Goal: Communication & Community: Share content

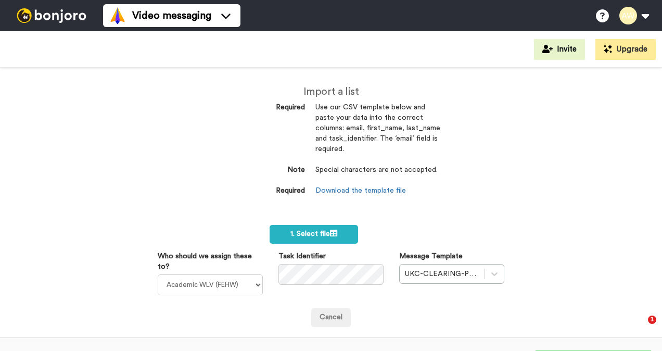
select select "893d32a1-1eca-438f-900e-e073b28e2bc9"
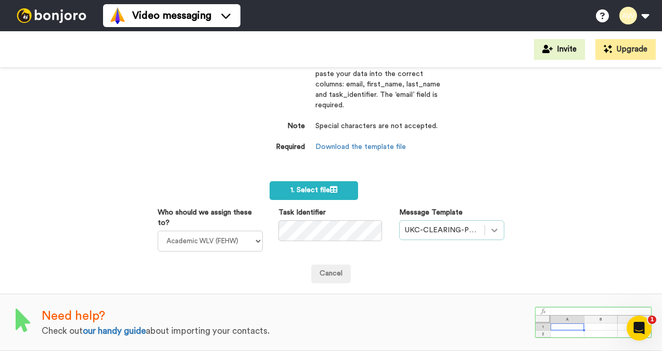
click at [484, 223] on div "UKC-CLEARING-PSYCHOLOGY OFFER NO RESPONSE" at bounding box center [451, 230] width 105 height 20
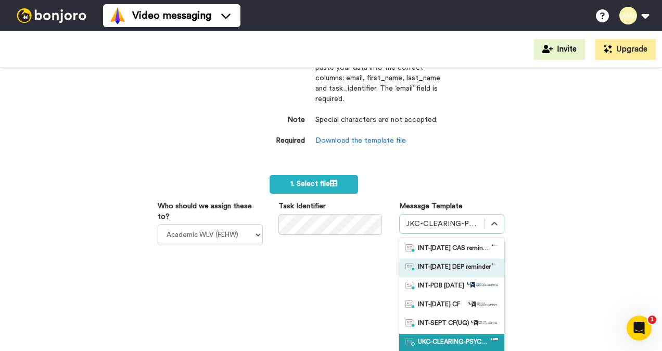
scroll to position [97, 0]
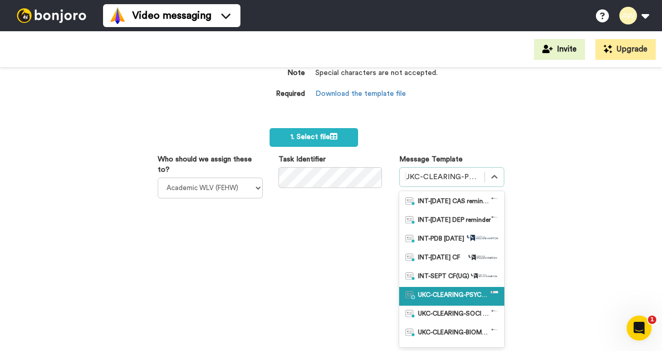
click at [441, 291] on span "UKC-CLEARING-PSYCHOLOGY OFFER NO RESPONSE" at bounding box center [454, 296] width 73 height 10
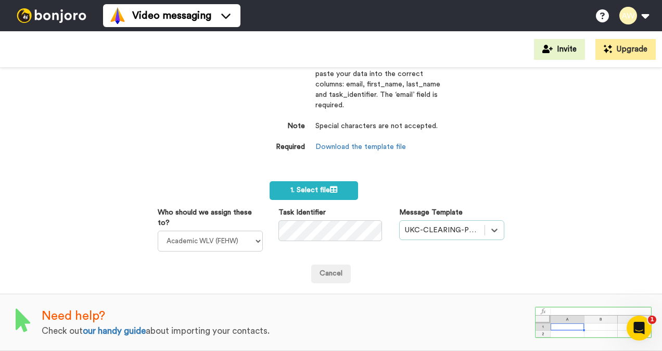
scroll to position [50, 0]
click at [314, 181] on label "1. Select file" at bounding box center [314, 190] width 88 height 19
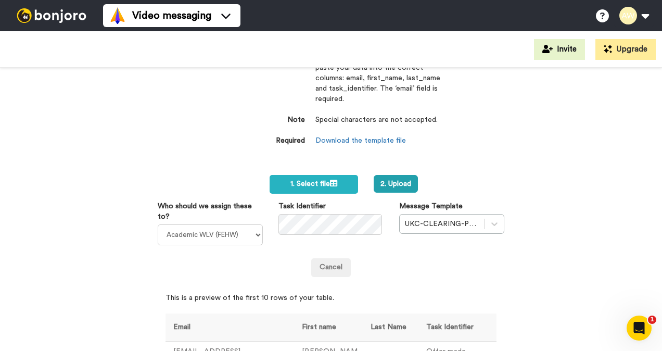
click at [547, 236] on div "Import a list Required Use our CSV template below and paste your data into the …" at bounding box center [331, 209] width 662 height 283
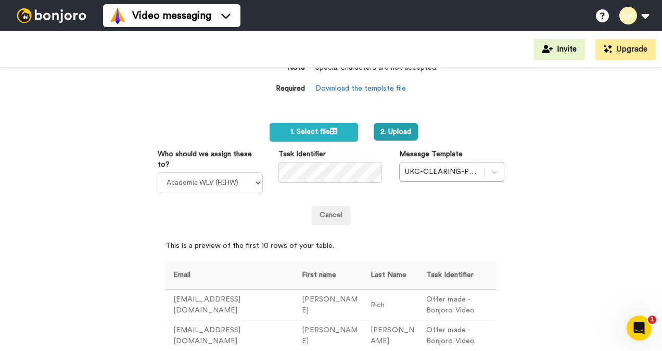
scroll to position [154, 0]
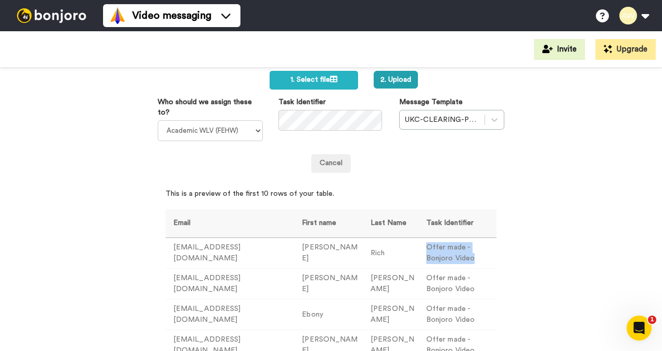
drag, startPoint x: 487, startPoint y: 257, endPoint x: 393, endPoint y: 261, distance: 94.3
click at [418, 261] on td "Offer made - Bonjoro Video" at bounding box center [457, 253] width 78 height 31
copy td "Offer made - Bonjoro Video"
click at [554, 200] on div "Import a list Required Use our CSV template below and paste your data into the …" at bounding box center [331, 209] width 662 height 283
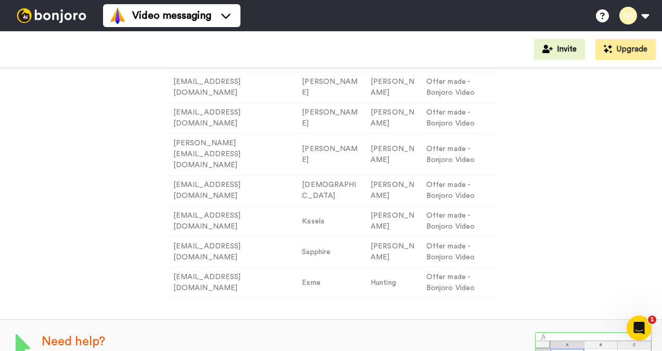
scroll to position [151, 0]
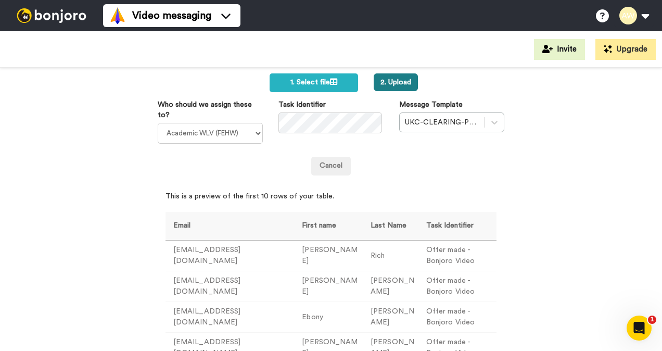
click at [386, 78] on button "2. Upload" at bounding box center [396, 82] width 44 height 18
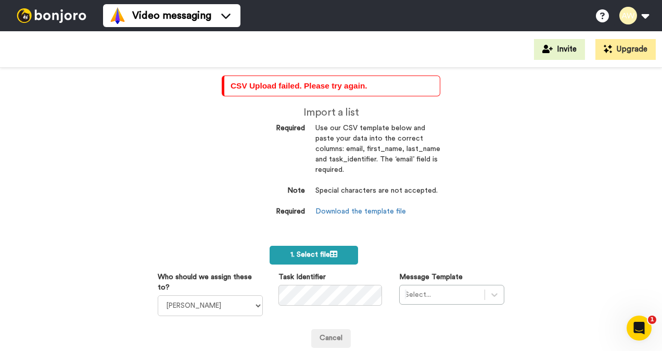
click at [334, 252] on icon at bounding box center [333, 253] width 7 height 7
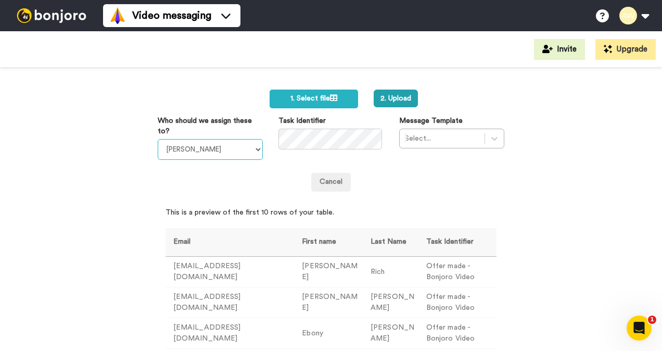
click at [214, 145] on select "Laura Wright Amarjit Duggal WLV Academic (FSE) Divandra Birla Bolutife Ademokoy…" at bounding box center [210, 149] width 105 height 21
select select "893d32a1-1eca-438f-900e-e073b28e2bc9"
click at [158, 139] on select "Laura Wright Amarjit Duggal WLV Academic (FSE) Divandra Birla Bolutife Ademokoy…" at bounding box center [210, 149] width 105 height 21
click at [476, 138] on div "Select..." at bounding box center [442, 138] width 85 height 17
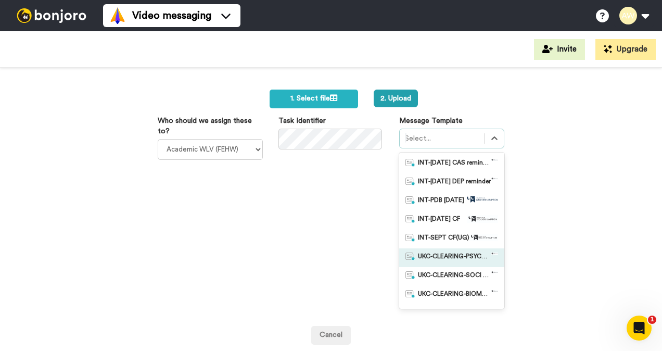
click at [456, 253] on span "UKC-CLEARING-PSYCHOLOGY OFFER NO RESPONSE" at bounding box center [454, 257] width 73 height 10
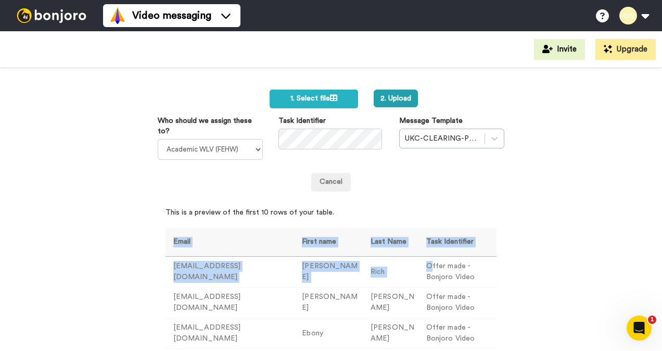
drag, startPoint x: 495, startPoint y: 271, endPoint x: 401, endPoint y: 269, distance: 94.7
click at [401, 269] on div "CSV Upload failed. Please try again. Import a list Required Use our CSV templat…" at bounding box center [331, 209] width 662 height 283
drag, startPoint x: 401, startPoint y: 269, endPoint x: 532, endPoint y: 265, distance: 131.2
click at [533, 266] on div "CSV Upload failed. Please try again. Import a list Required Use our CSV templat…" at bounding box center [331, 209] width 662 height 283
click at [506, 270] on div "CSV Upload failed. Please try again. Import a list Required Use our CSV templat…" at bounding box center [331, 209] width 662 height 283
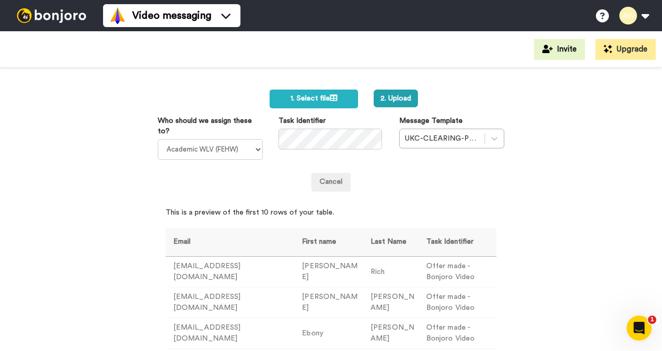
click at [451, 233] on th "Task Identifier" at bounding box center [457, 242] width 78 height 29
drag, startPoint x: 486, startPoint y: 273, endPoint x: 394, endPoint y: 274, distance: 91.6
click at [418, 274] on td "Offer made - Bonjoro Video" at bounding box center [457, 272] width 78 height 31
copy td "Offer made - Bonjoro Video"
click at [567, 212] on div "CSV Upload failed. Please try again. Import a list Required Use our CSV templat…" at bounding box center [331, 209] width 662 height 283
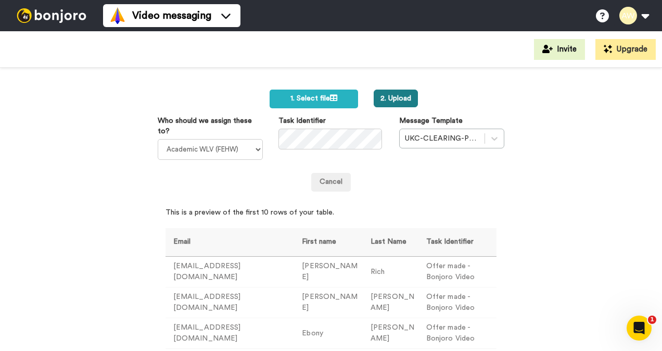
click at [391, 98] on button "2. Upload" at bounding box center [396, 98] width 44 height 18
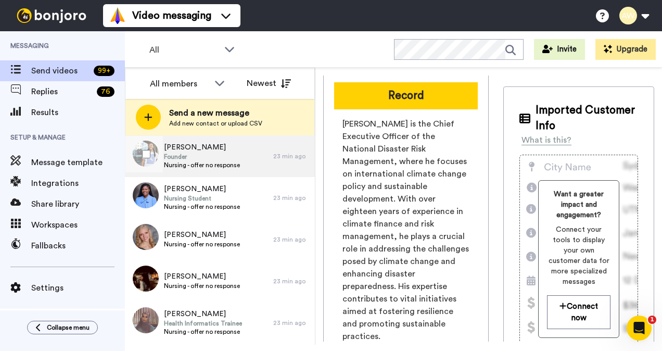
scroll to position [520, 0]
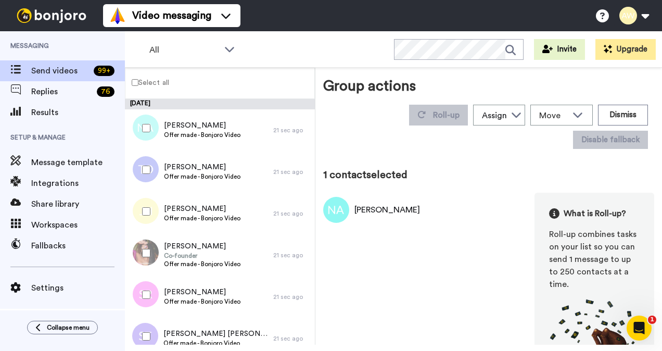
drag, startPoint x: 142, startPoint y: 168, endPoint x: 146, endPoint y: 197, distance: 29.4
click at [142, 168] on div at bounding box center [143, 169] width 37 height 36
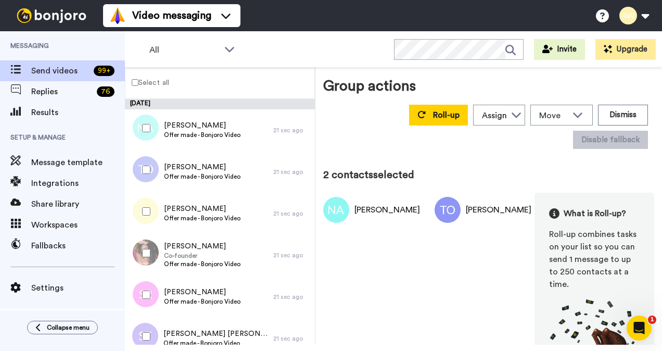
click at [148, 216] on div at bounding box center [143, 211] width 37 height 36
click at [144, 257] on div at bounding box center [143, 253] width 37 height 36
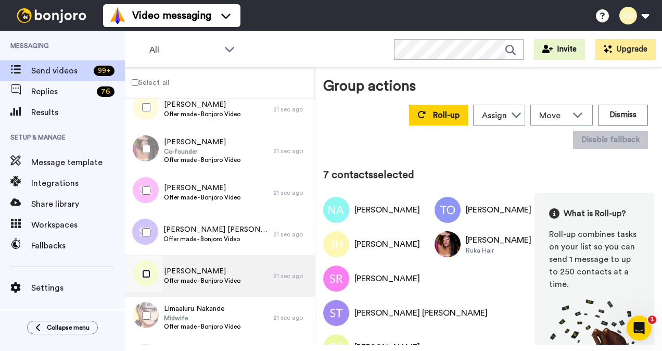
scroll to position [208, 0]
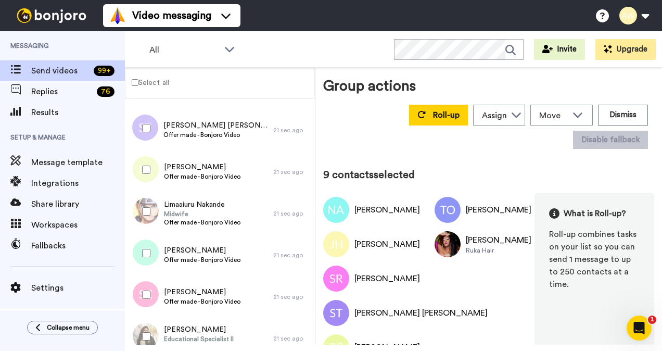
click at [148, 289] on div at bounding box center [143, 294] width 37 height 36
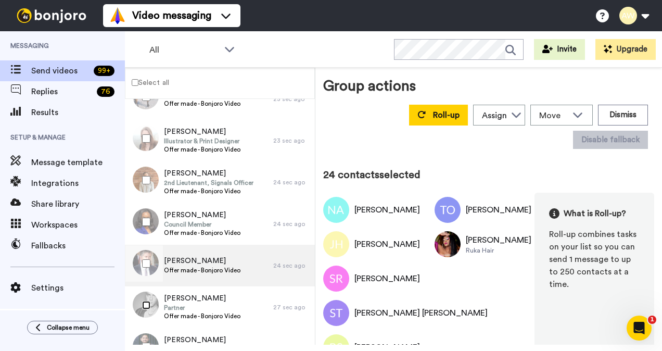
scroll to position [885, 0]
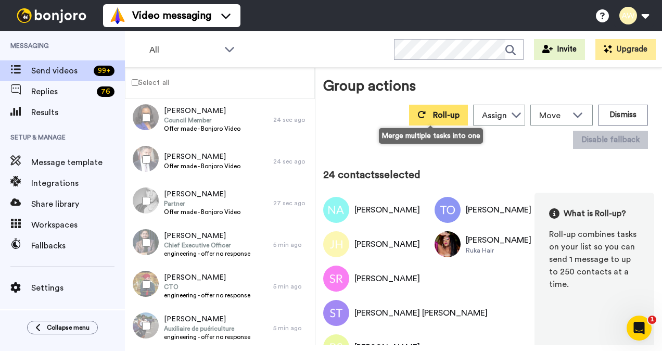
click at [437, 114] on span "Roll-up" at bounding box center [446, 115] width 27 height 8
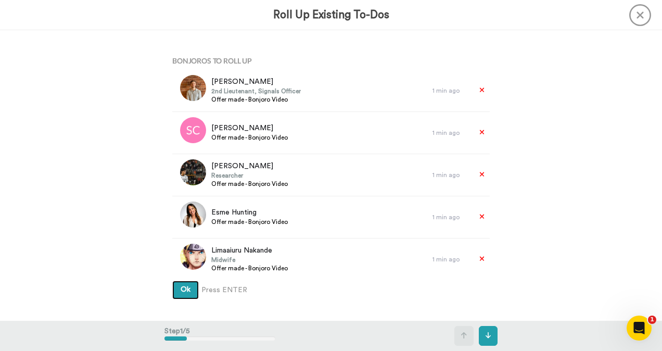
click at [187, 292] on span "Ok" at bounding box center [186, 289] width 10 height 7
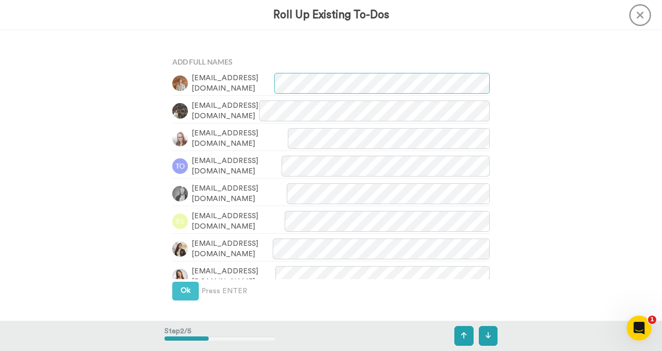
scroll to position [290, 0]
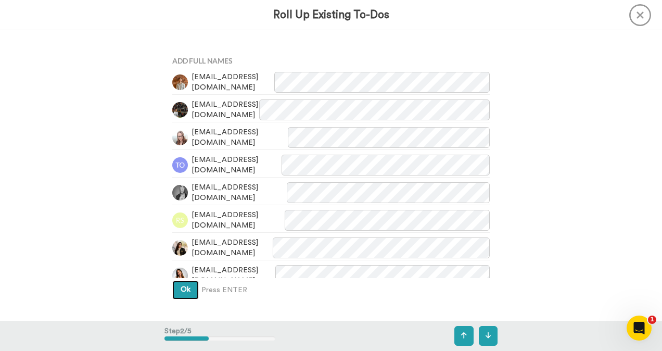
click at [175, 287] on button "Ok" at bounding box center [185, 289] width 27 height 19
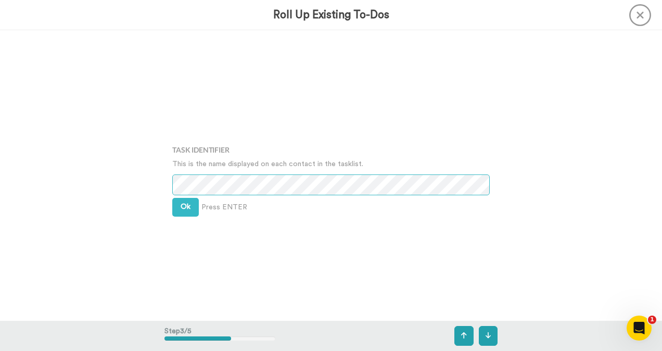
scroll to position [581, 0]
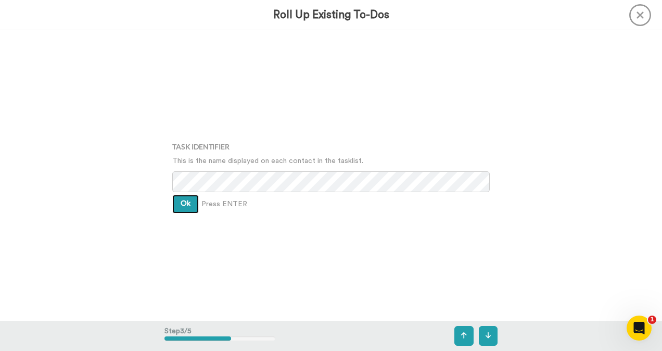
click at [185, 207] on button "Ok" at bounding box center [185, 204] width 27 height 19
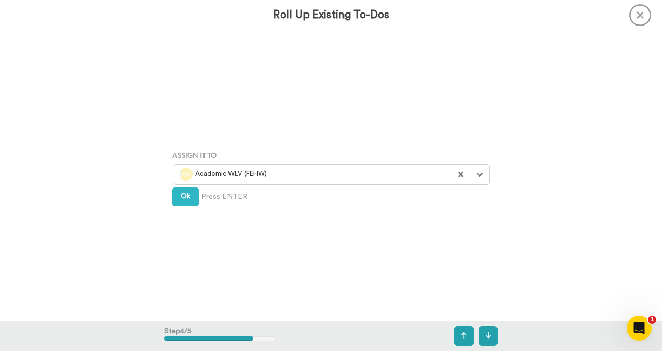
scroll to position [871, 0]
click at [185, 201] on button "Ok" at bounding box center [185, 196] width 27 height 19
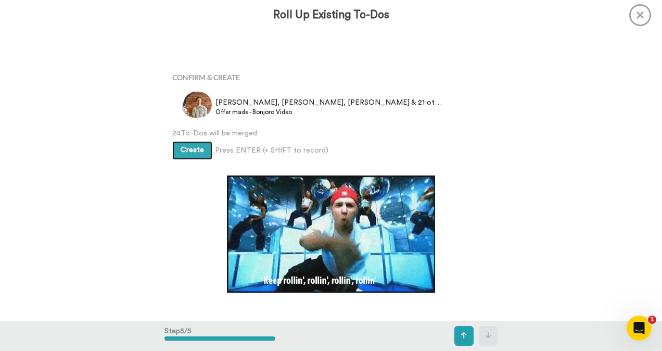
scroll to position [1161, 0]
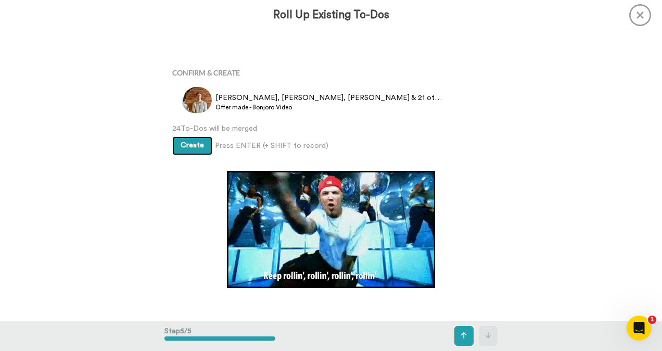
click at [183, 145] on span "Create" at bounding box center [192, 145] width 23 height 7
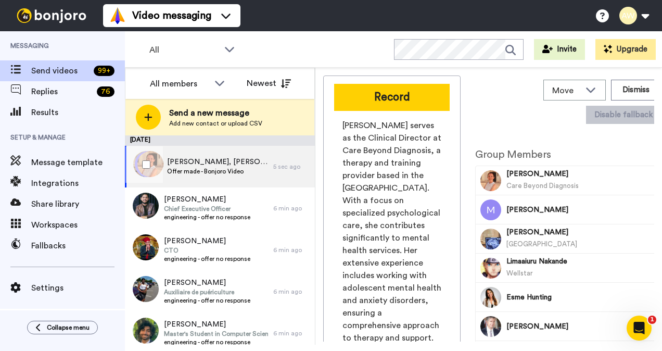
click at [231, 170] on span "Offer made - Bonjoro Video" at bounding box center [217, 171] width 101 height 8
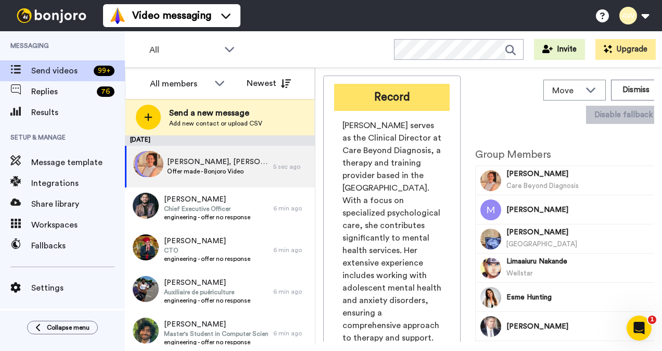
click at [425, 96] on button "Record" at bounding box center [392, 97] width 116 height 27
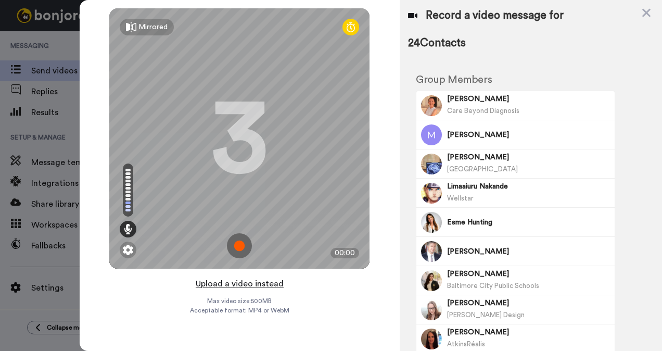
click at [266, 286] on button "Upload a video instead" at bounding box center [240, 284] width 94 height 14
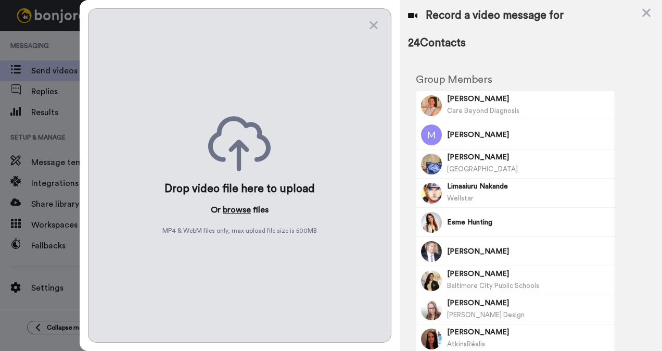
click at [241, 207] on button "browse" at bounding box center [237, 209] width 28 height 12
click at [244, 205] on button "browse" at bounding box center [237, 209] width 28 height 12
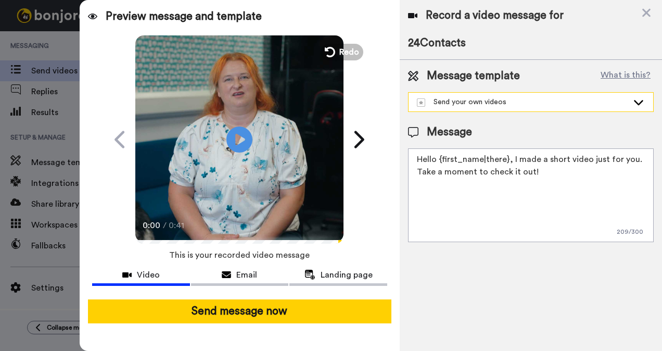
click at [621, 101] on div "Send your own videos" at bounding box center [522, 102] width 211 height 10
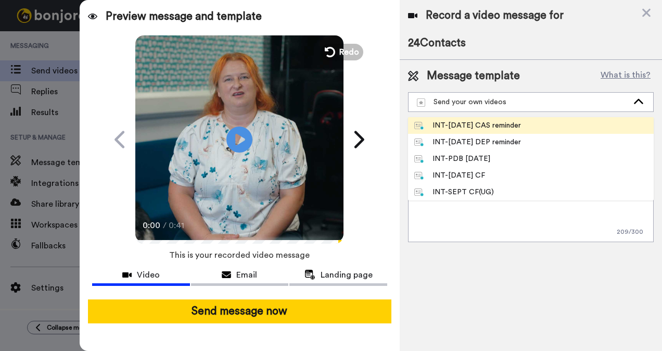
click at [505, 124] on div "INT-Sept 25 CAS reminder" at bounding box center [467, 125] width 107 height 10
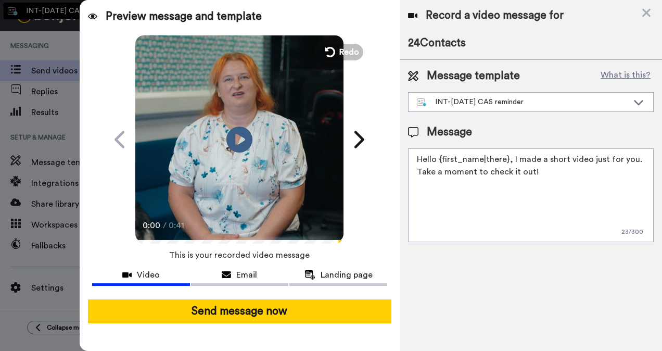
type textarea "Hi {first_name| }, This is a final reminder that the CAS request deadline is fa…"
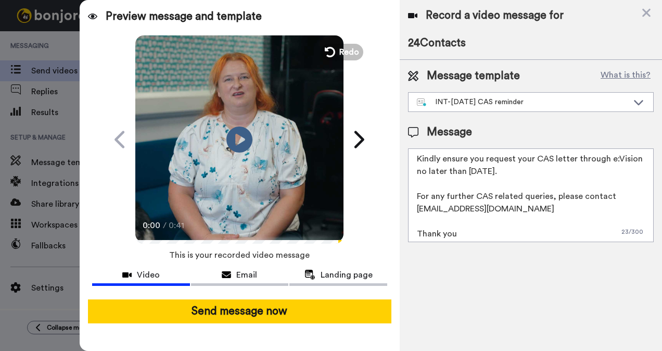
scroll to position [65, 0]
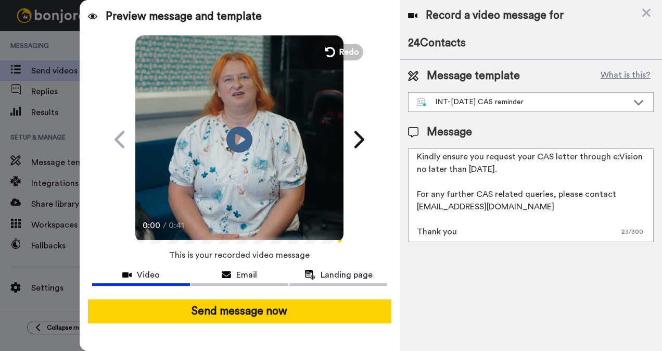
drag, startPoint x: 414, startPoint y: 157, endPoint x: 637, endPoint y: 292, distance: 260.9
click at [637, 292] on div "Record a video message for 24 Contacts Message template What is this? INT-Sept …" at bounding box center [531, 175] width 262 height 351
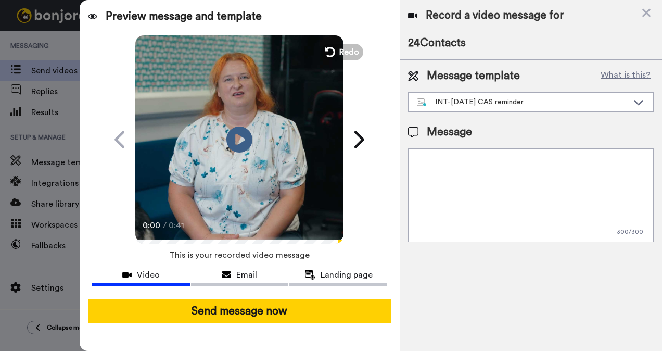
scroll to position [0, 0]
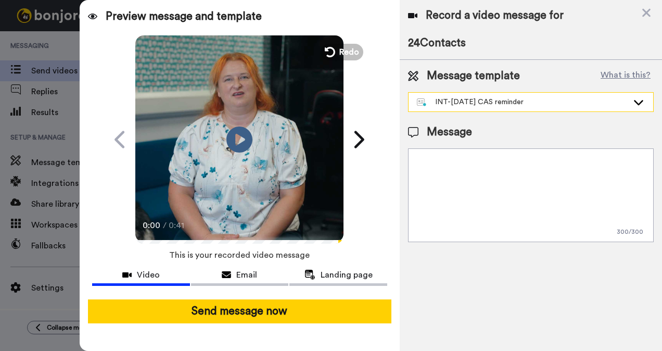
click at [586, 109] on div "INT-Sept 25 CAS reminder" at bounding box center [530, 102] width 245 height 19
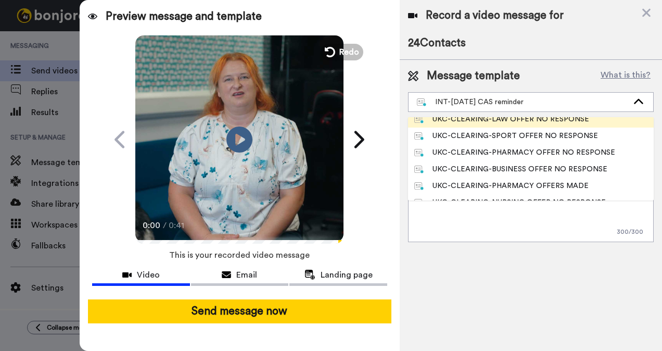
scroll to position [208, 0]
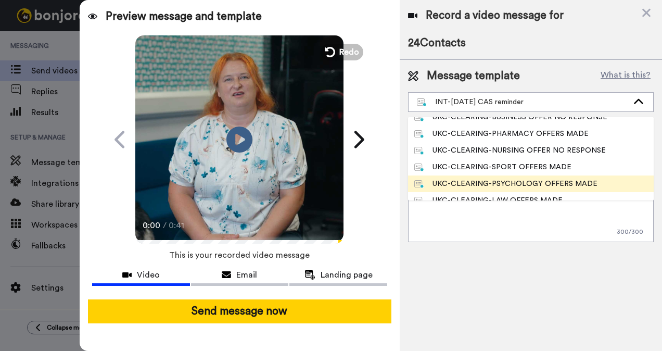
click at [554, 183] on div "UKC-CLEARING-PSYCHOLOGY OFFERS MADE" at bounding box center [505, 183] width 183 height 10
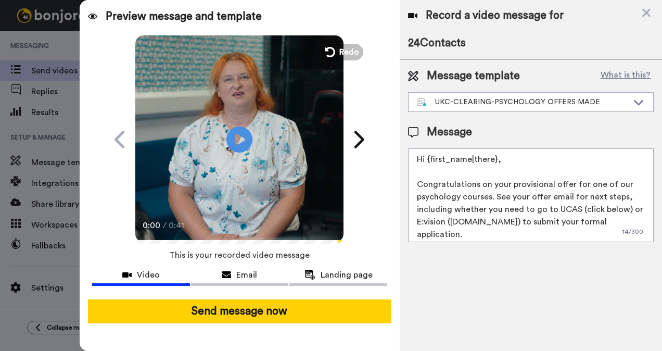
drag, startPoint x: 548, startPoint y: 184, endPoint x: 509, endPoint y: 182, distance: 39.1
click at [509, 182] on textarea "Hi {first_name|there}, Congratulations on your provisional offer for one of our…" at bounding box center [531, 195] width 246 height 94
drag, startPoint x: 599, startPoint y: 209, endPoint x: 459, endPoint y: 181, distance: 142.8
click at [459, 181] on textarea "Hi {first_name|there}, Congratulations on your offer for one of our psychology …" at bounding box center [531, 195] width 246 height 94
click at [468, 191] on textarea "Hi {first_name|there}, Congratulations on your offer for one of our psychology …" at bounding box center [531, 195] width 246 height 94
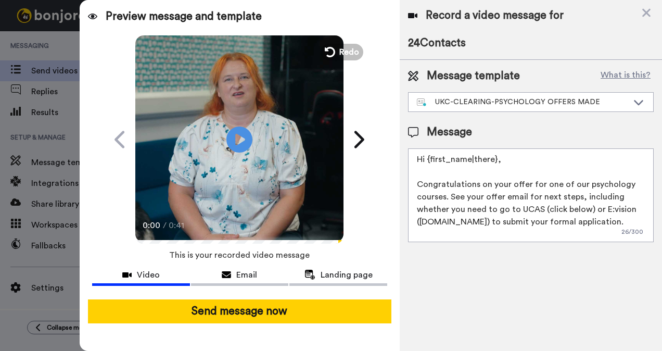
drag, startPoint x: 450, startPoint y: 194, endPoint x: 420, endPoint y: 185, distance: 31.3
click at [418, 185] on textarea "Hi {first_name|there}, Congratulations on your offer for one of our psychology …" at bounding box center [531, 195] width 246 height 94
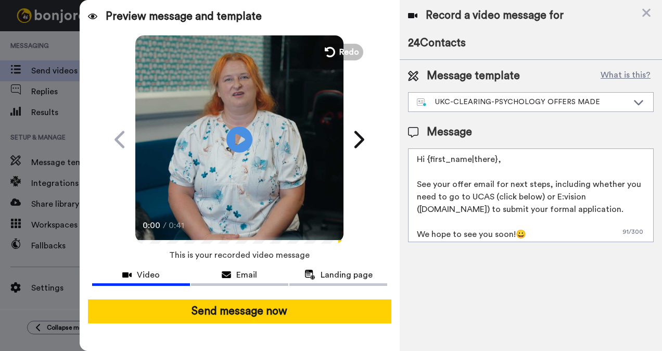
scroll to position [3, 0]
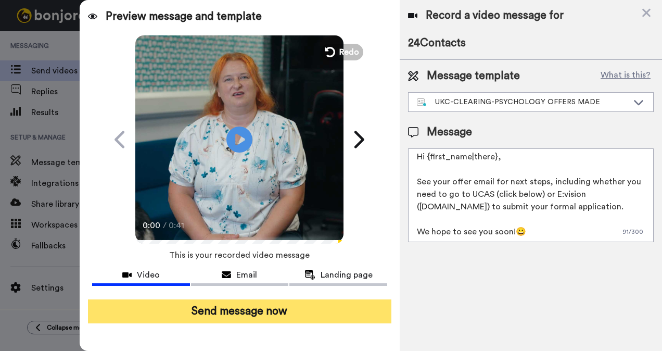
type textarea "Hi {first_name|there}, See your offer email for next steps, including whether y…"
click at [277, 309] on button "Send message now" at bounding box center [240, 311] width 304 height 24
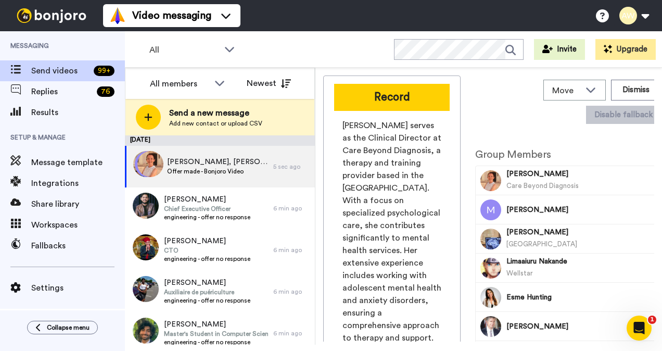
scroll to position [0, 0]
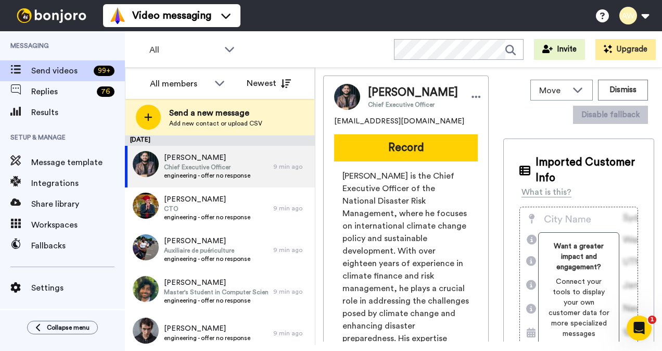
click at [55, 123] on span "Setup & Manage" at bounding box center [62, 137] width 125 height 29
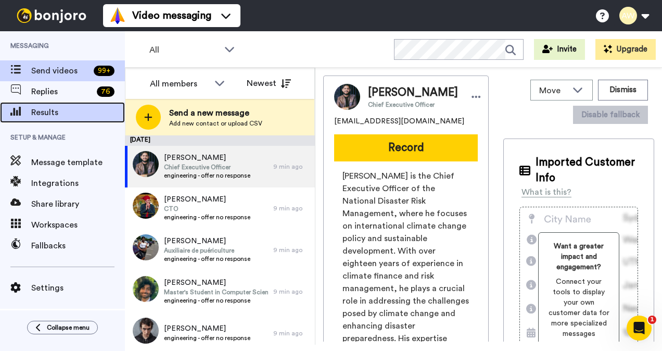
click at [55, 118] on span "Results" at bounding box center [78, 112] width 94 height 12
